Goal: Transaction & Acquisition: Purchase product/service

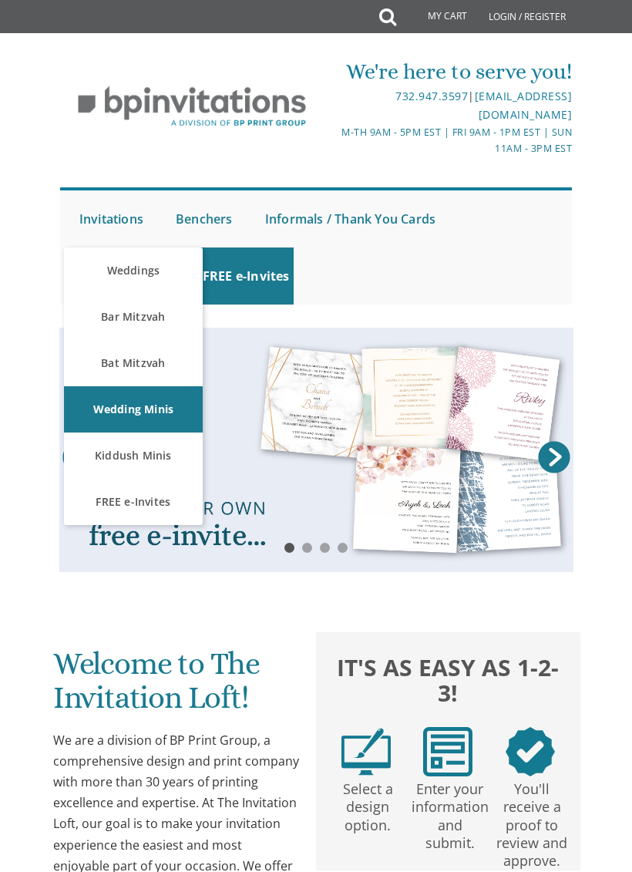
click at [163, 276] on link "Weddings" at bounding box center [133, 270] width 139 height 46
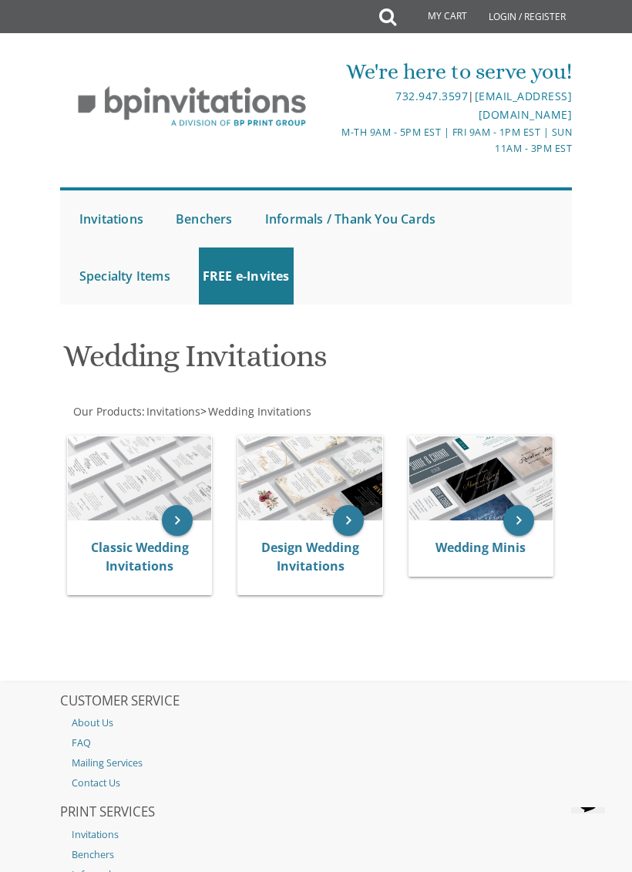
click at [134, 462] on img at bounding box center [139, 478] width 143 height 84
click at [189, 519] on icon "keyboard_arrow_right" at bounding box center [177, 520] width 31 height 31
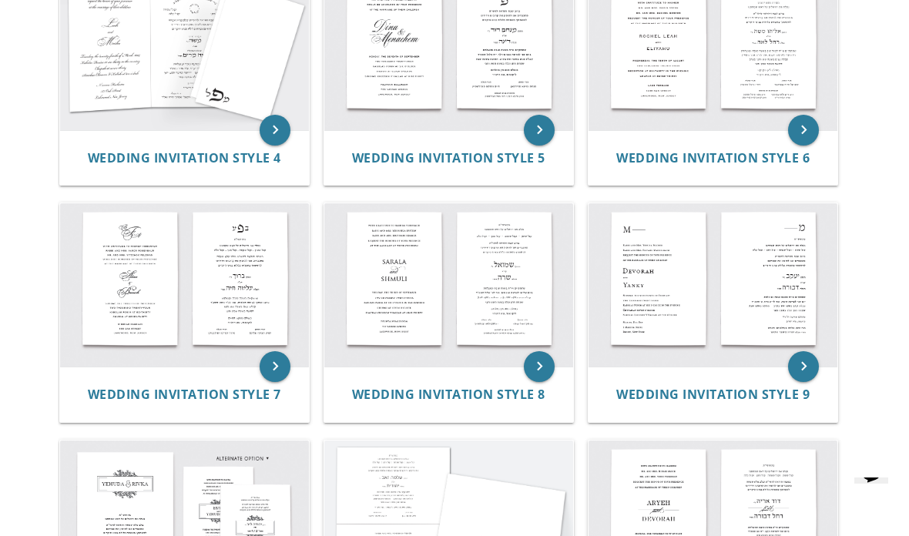
scroll to position [654, 0]
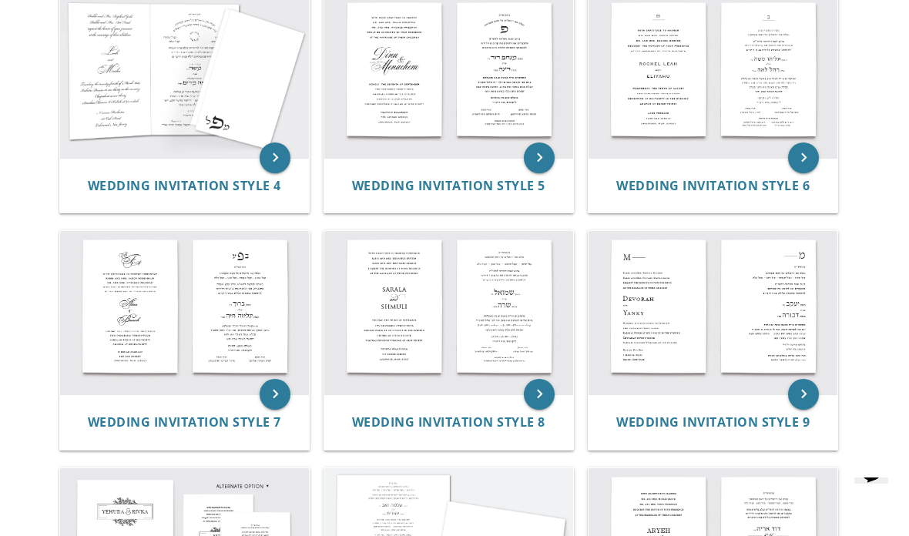
click at [392, 122] on img at bounding box center [448, 75] width 249 height 163
click at [31, 90] on body "My Cart Total: View Cart Item(s) Submit My Cart Total: View Cart Item(s) Login …" at bounding box center [454, 417] width 909 height 2143
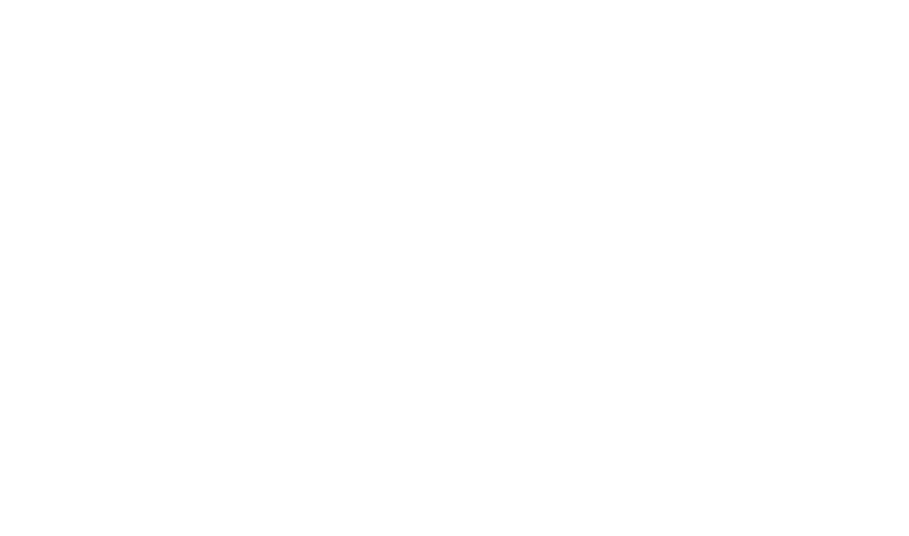
scroll to position [715, 0]
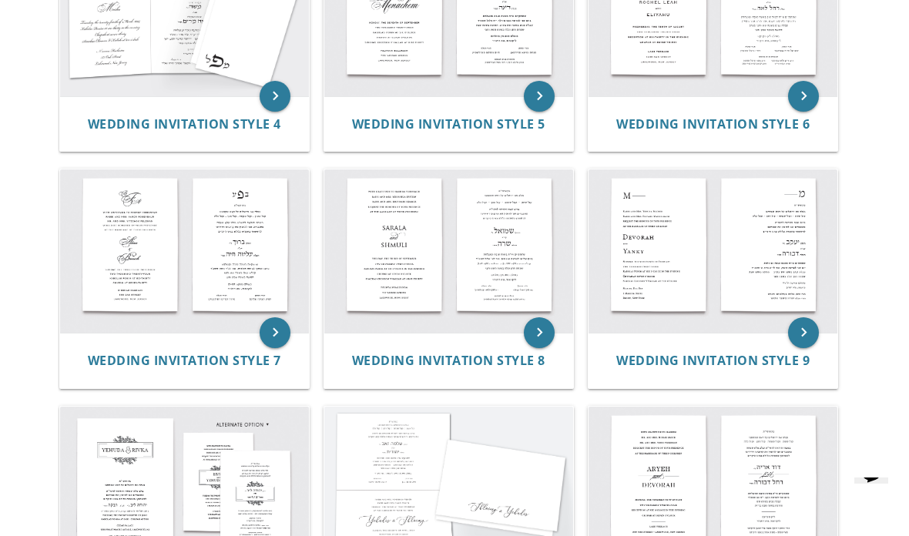
click at [545, 338] on icon "keyboard_arrow_right" at bounding box center [539, 333] width 31 height 31
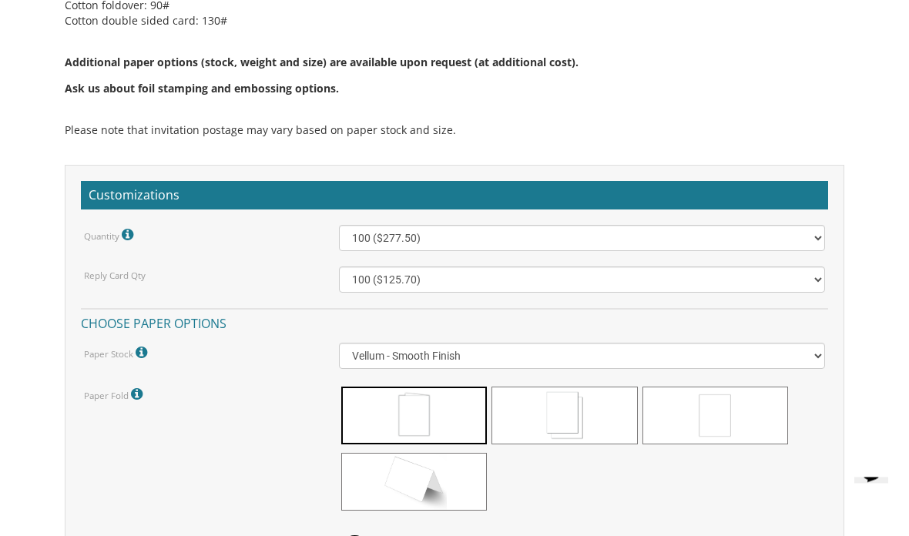
scroll to position [1288, 0]
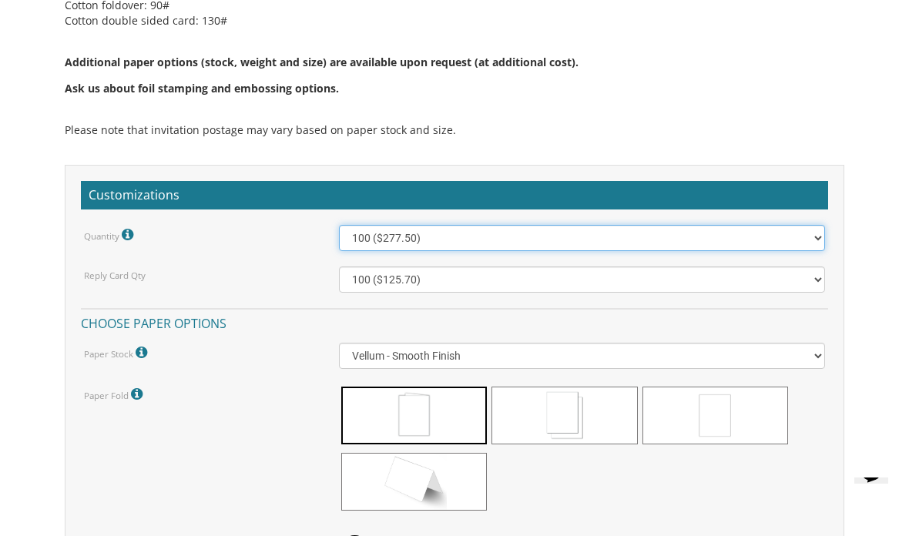
click at [811, 240] on select "100 ($277.50) 200 ($330.45) 300 ($380.65) 400 ($432.70) 500 ($482.10) 600 ($534…" at bounding box center [582, 238] width 487 height 26
select select "500"
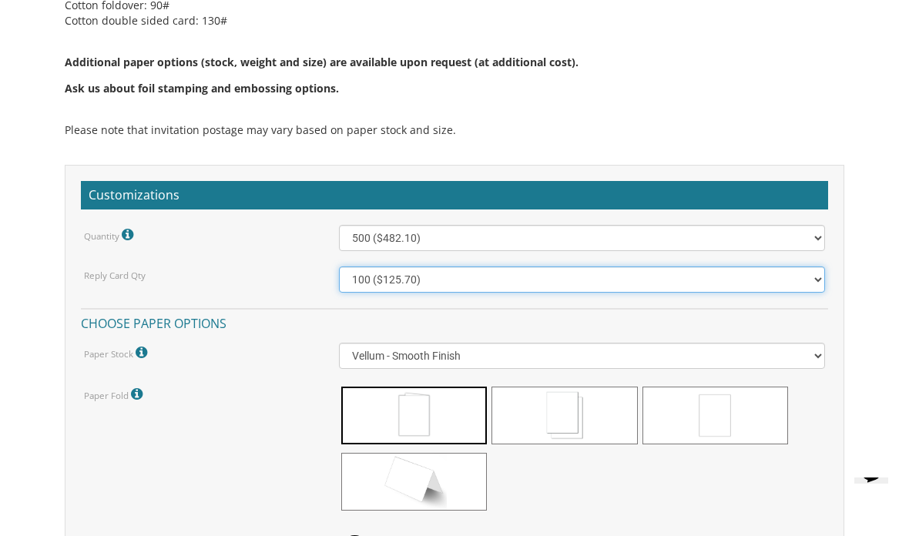
click at [802, 278] on select "100 ($125.70) 200 ($150.60) 300 ($177.95) 400 ($270.70) 500 ($225.30) 600 ($249…" at bounding box center [582, 280] width 487 height 26
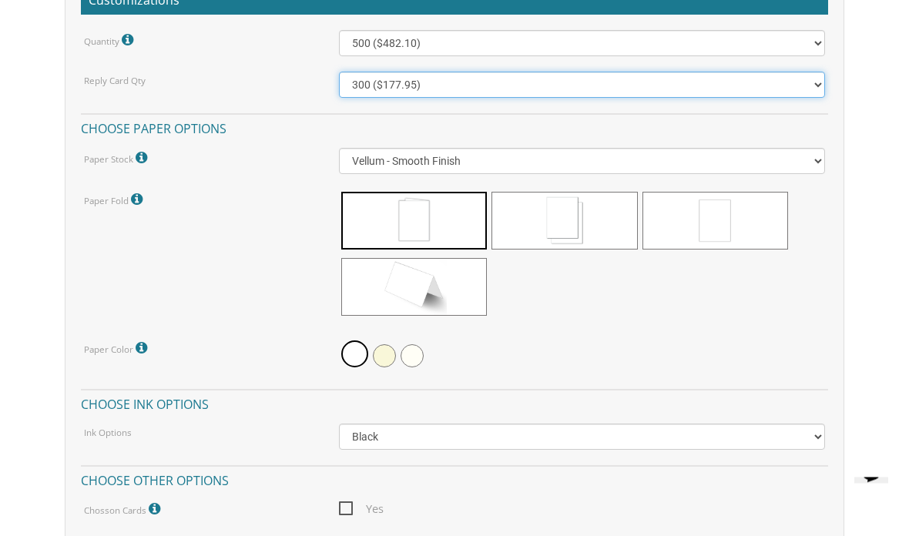
scroll to position [1483, 0]
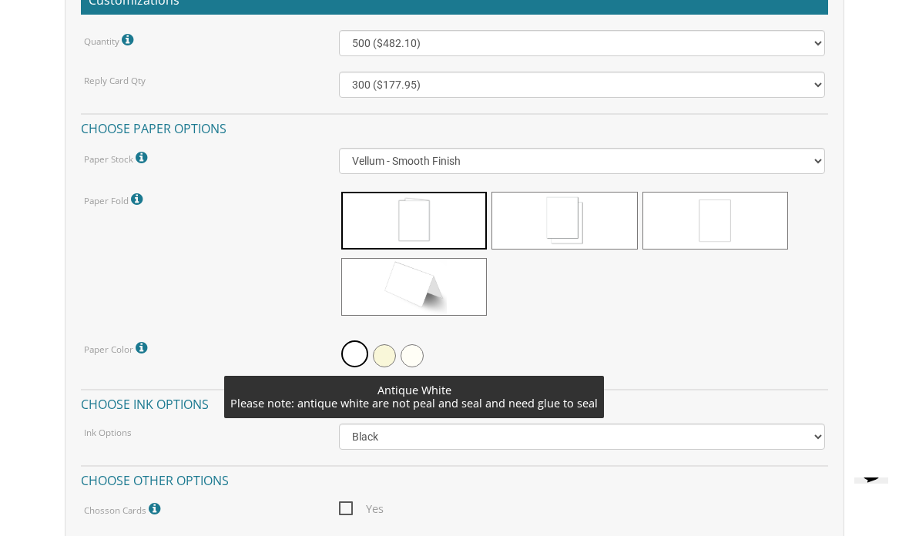
click at [414, 351] on span at bounding box center [412, 356] width 23 height 23
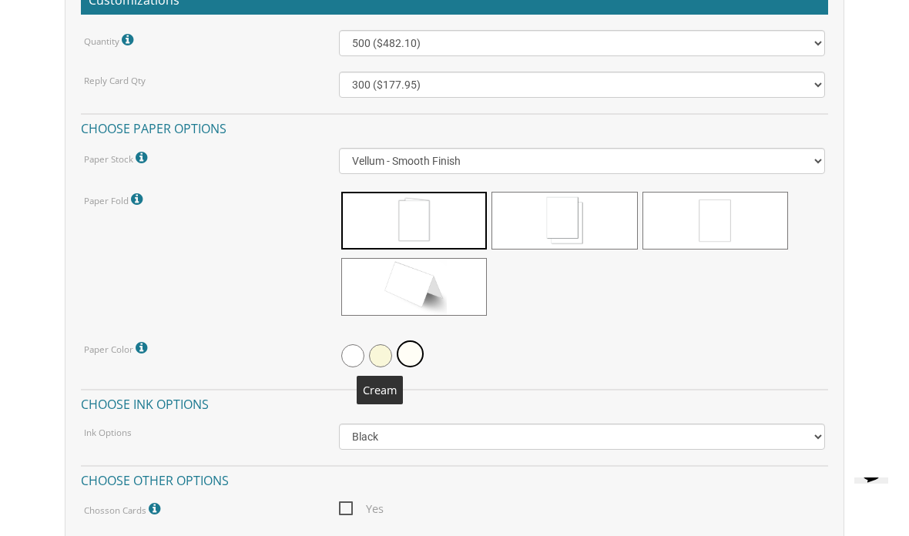
click at [389, 359] on span at bounding box center [380, 356] width 23 height 23
click at [392, 341] on span at bounding box center [382, 354] width 27 height 27
click at [719, 338] on div at bounding box center [582, 355] width 487 height 35
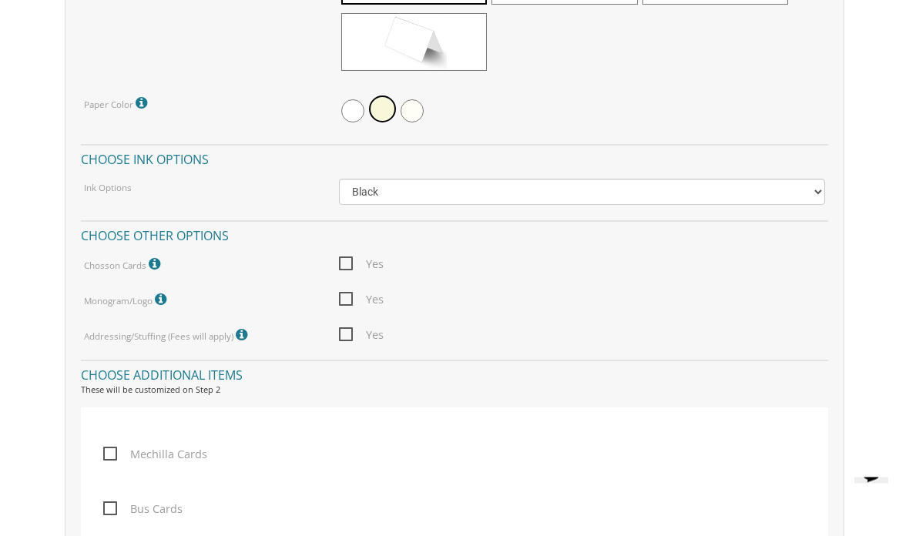
scroll to position [1728, 0]
click at [160, 265] on icon at bounding box center [156, 264] width 15 height 14
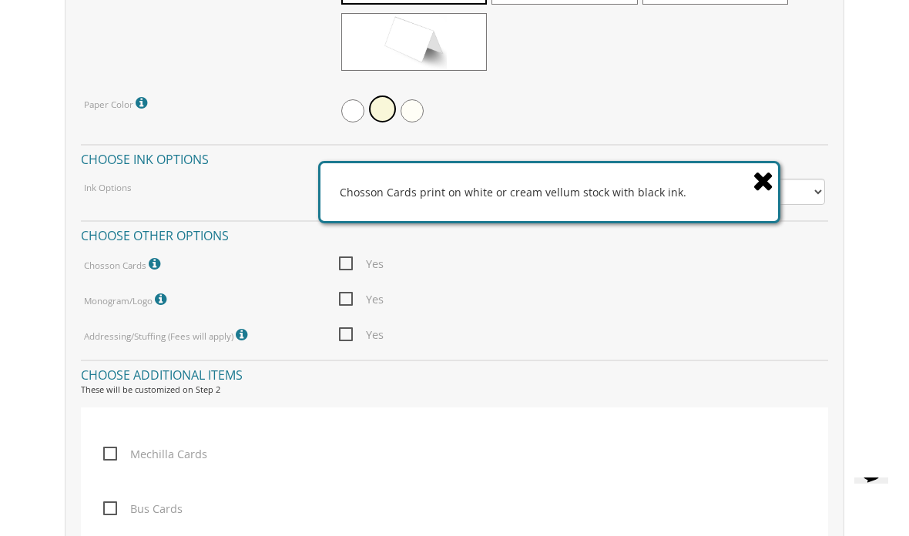
click at [760, 194] on icon at bounding box center [764, 180] width 22 height 27
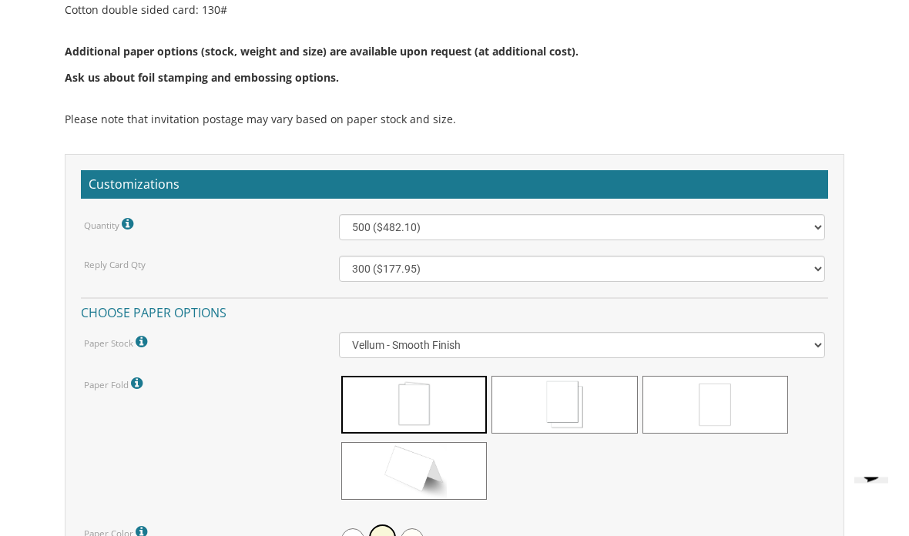
scroll to position [1299, 0]
click at [808, 278] on select "100 ($125.70) 200 ($150.60) 300 ($177.95) 400 ($270.70) 500 ($225.30) 600 ($249…" at bounding box center [582, 269] width 487 height 26
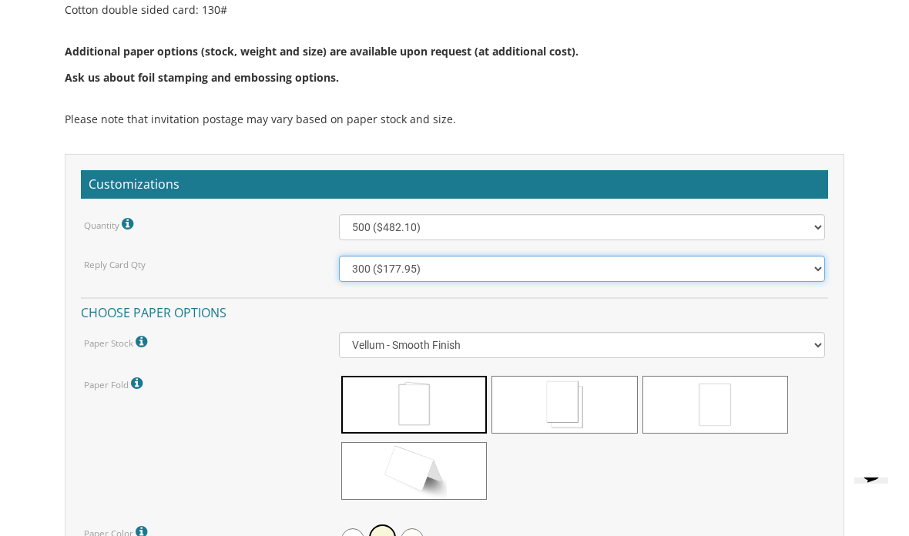
select select "200"
